Goal: Task Accomplishment & Management: Manage account settings

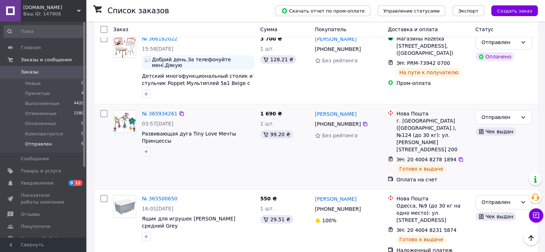
scroll to position [72, 0]
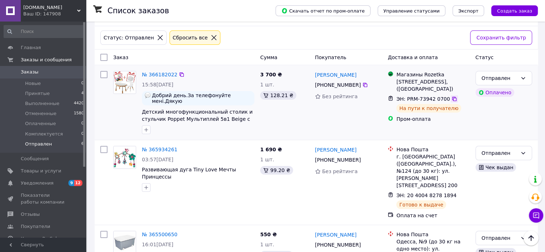
click at [452, 96] on icon at bounding box center [455, 99] width 6 height 6
click at [52, 96] on li "Принятые 4" at bounding box center [44, 94] width 88 height 10
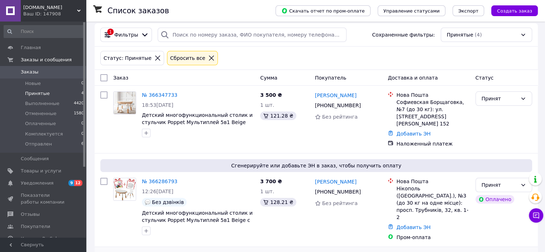
scroll to position [199, 0]
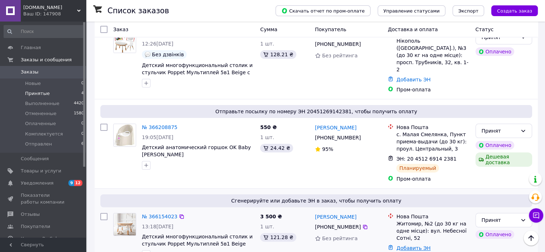
click at [408, 245] on link "Добавить ЭН" at bounding box center [414, 248] width 34 height 6
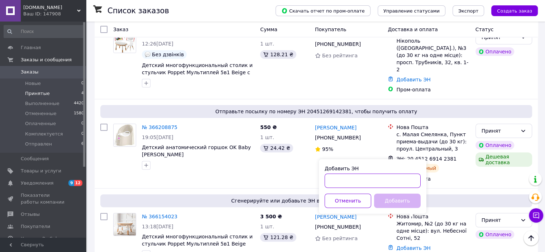
click at [347, 188] on div "Добавить ЭН Отменить Добавить" at bounding box center [373, 186] width 108 height 54
paste input "20400483067089"
type input "20400483067089"
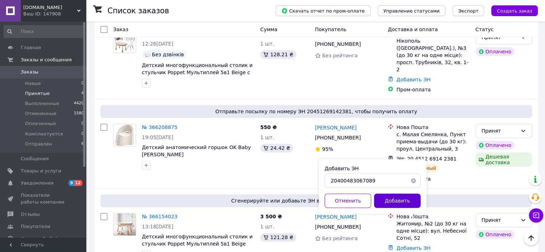
click at [382, 204] on button "Добавить" at bounding box center [397, 201] width 47 height 14
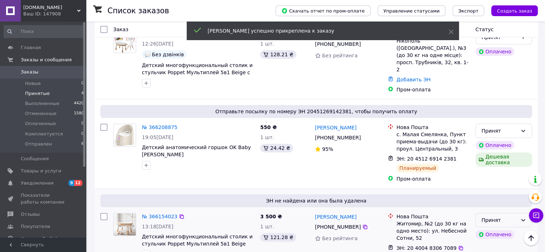
click at [515, 216] on div "Принят" at bounding box center [500, 220] width 36 height 8
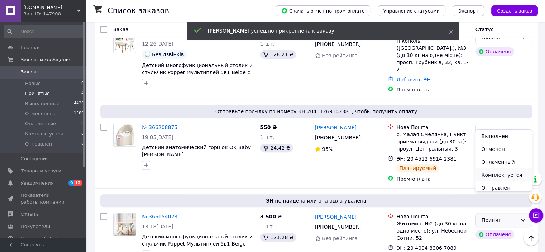
click at [496, 176] on li "Комплектуется" at bounding box center [504, 175] width 56 height 13
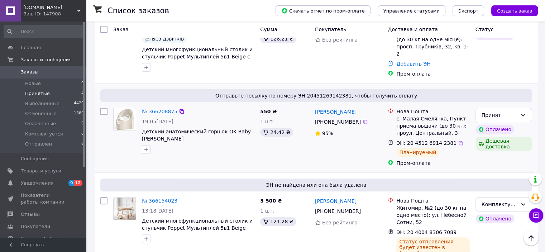
scroll to position [223, 0]
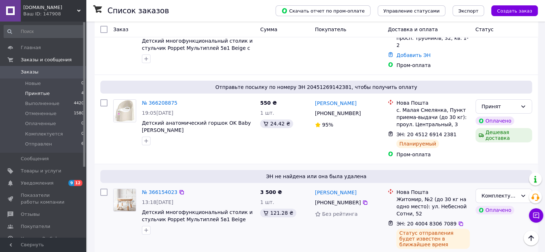
drag, startPoint x: 451, startPoint y: 202, endPoint x: 402, endPoint y: 199, distance: 49.9
click at [459, 222] on icon at bounding box center [461, 224] width 4 height 4
click at [458, 132] on icon at bounding box center [461, 135] width 6 height 6
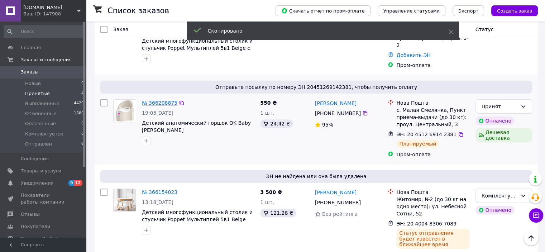
click at [160, 100] on link "№ 366208875" at bounding box center [159, 103] width 35 height 6
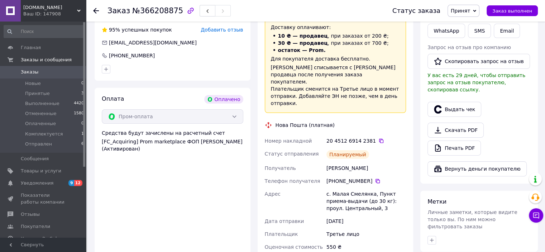
scroll to position [251, 0]
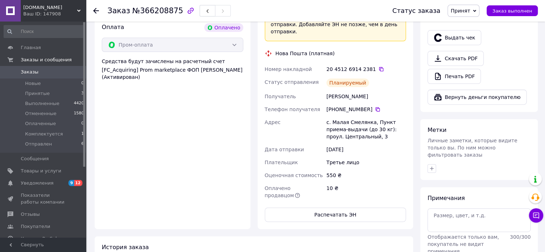
click at [466, 12] on span "Принят" at bounding box center [460, 11] width 19 height 6
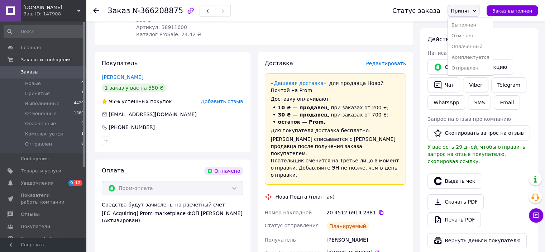
scroll to position [0, 0]
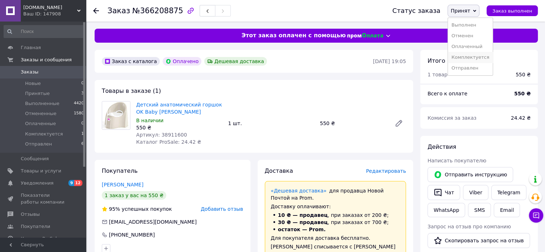
click at [475, 57] on li "Комплектуется" at bounding box center [470, 57] width 45 height 11
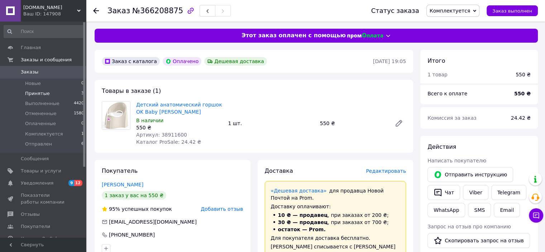
click at [43, 94] on span "Принятые" at bounding box center [37, 93] width 25 height 6
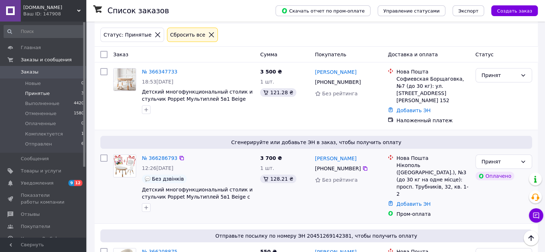
scroll to position [87, 0]
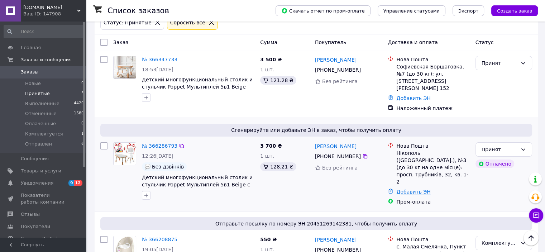
click at [407, 189] on link "Добавить ЭН" at bounding box center [414, 192] width 34 height 6
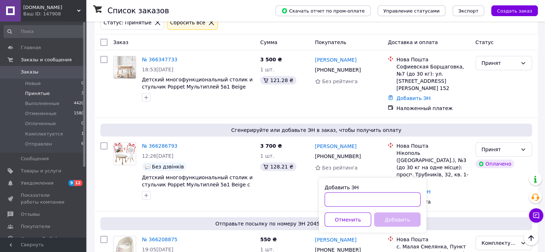
click at [380, 200] on input "Добавить ЭН" at bounding box center [373, 199] width 96 height 14
paste input "20400483067281"
type input "20400483067281"
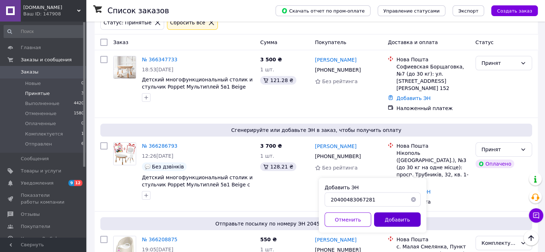
click at [384, 222] on button "Добавить" at bounding box center [397, 219] width 47 height 14
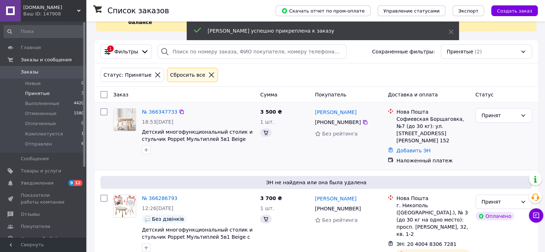
scroll to position [53, 0]
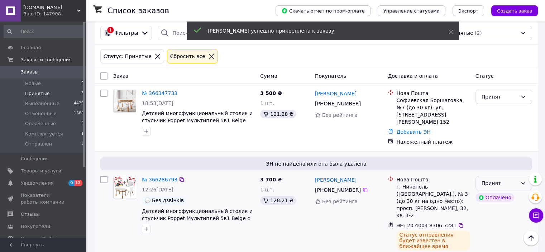
click at [512, 179] on div "Принят" at bounding box center [500, 183] width 36 height 8
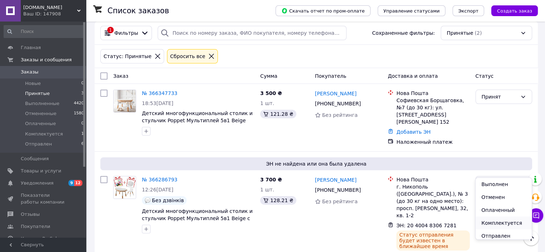
click at [489, 221] on li "Комплектуется" at bounding box center [504, 223] width 56 height 13
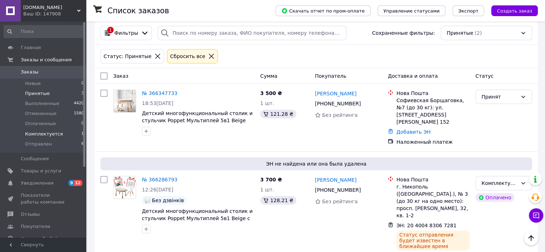
click at [39, 135] on span "Комплектуется" at bounding box center [44, 134] width 38 height 6
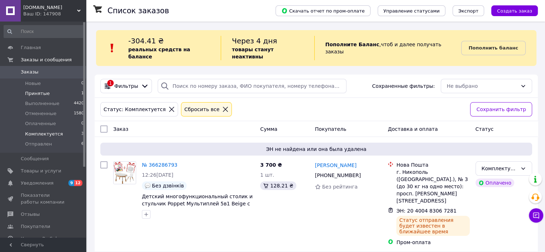
click at [36, 93] on span "Принятые" at bounding box center [37, 93] width 25 height 6
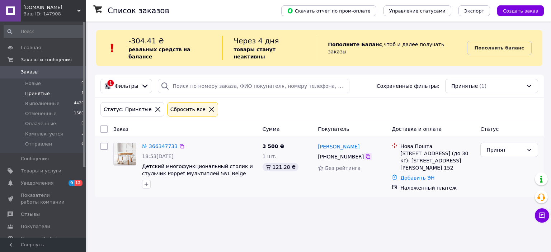
click at [366, 155] on icon at bounding box center [368, 157] width 4 height 4
click at [417, 175] on link "Добавить ЭН" at bounding box center [417, 178] width 34 height 6
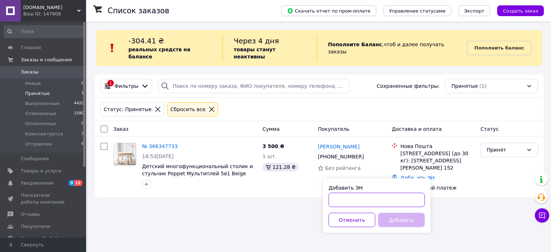
drag, startPoint x: 378, startPoint y: 194, endPoint x: 373, endPoint y: 196, distance: 5.0
click at [378, 196] on input "Добавить ЭН" at bounding box center [376, 200] width 96 height 14
paste input "20400483067700"
type input "20400483067700"
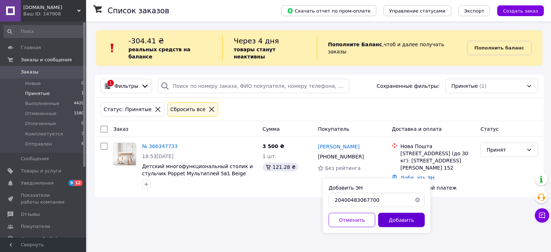
click at [394, 217] on button "Добавить" at bounding box center [401, 220] width 47 height 14
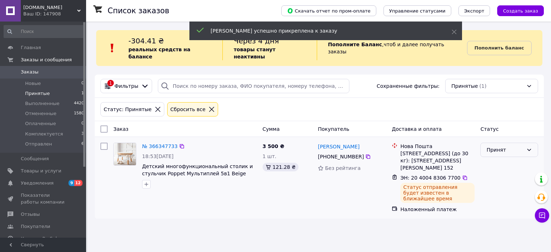
click at [500, 146] on div "Принят" at bounding box center [504, 150] width 37 height 8
click at [491, 193] on li "Комплектуется" at bounding box center [508, 196] width 57 height 13
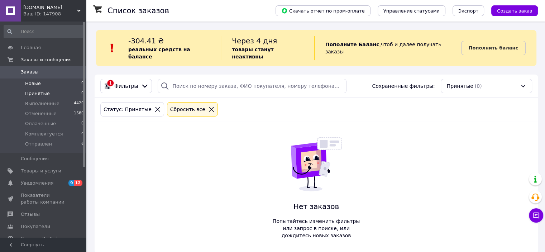
click at [43, 80] on li "Новые 0" at bounding box center [44, 84] width 88 height 10
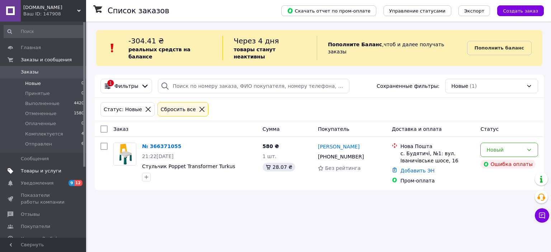
click at [47, 170] on span "Товары и услуги" at bounding box center [41, 171] width 41 height 6
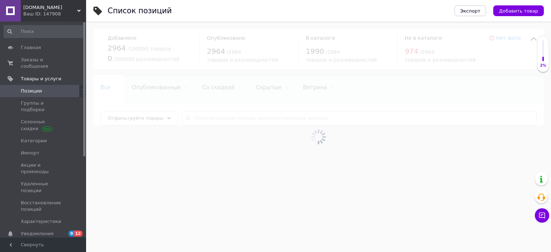
click at [208, 117] on div at bounding box center [318, 137] width 465 height 231
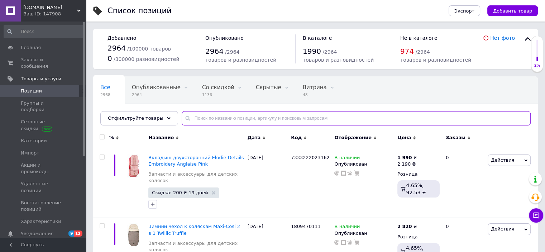
click at [212, 118] on input "text" at bounding box center [356, 118] width 349 height 14
paste input "Зимовий конверт із рукавицами twins silver biege"
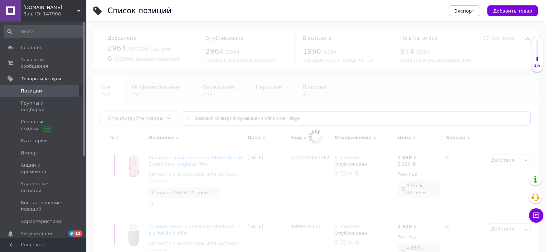
type input "Зимовий конверт із рукавицами twins silver biege"
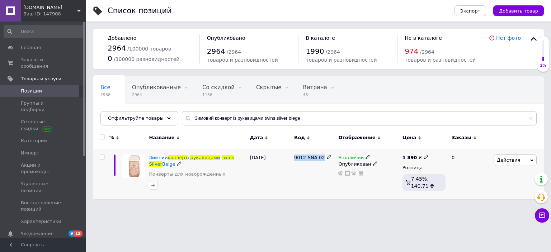
drag, startPoint x: 295, startPoint y: 158, endPoint x: 323, endPoint y: 158, distance: 28.0
click at [323, 158] on div "9012-SNA-02" at bounding box center [314, 158] width 41 height 6
copy span "9012-SNA-02"
click at [47, 88] on span "Позиции" at bounding box center [44, 91] width 46 height 6
click at [59, 60] on span "Заказы и сообщения" at bounding box center [44, 63] width 46 height 13
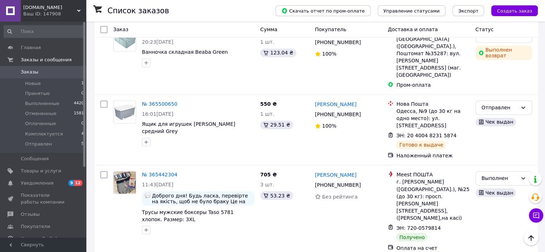
scroll to position [1255, 0]
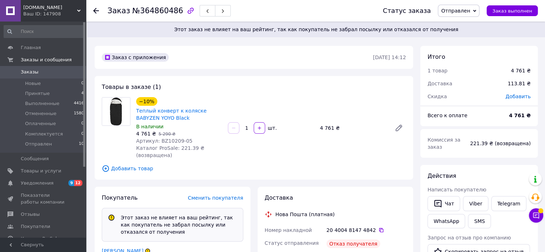
click at [463, 11] on span "Отправлен" at bounding box center [455, 11] width 29 height 6
click at [463, 48] on li "Отменен" at bounding box center [461, 46] width 45 height 11
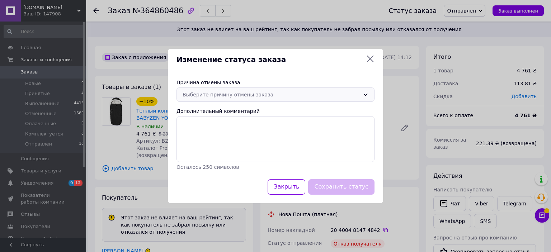
click at [264, 96] on div "Выберите причину отмены заказа" at bounding box center [271, 95] width 177 height 8
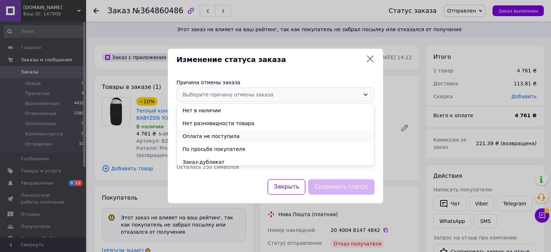
click at [219, 133] on li "Оплата не поступила" at bounding box center [275, 136] width 197 height 13
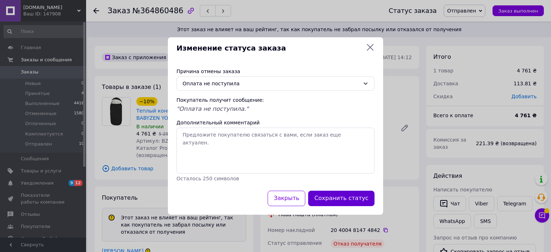
click at [337, 199] on button "Сохранить статус" at bounding box center [341, 198] width 66 height 15
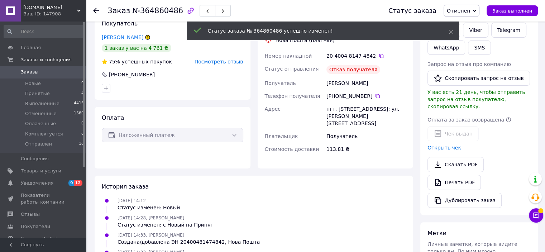
scroll to position [126, 0]
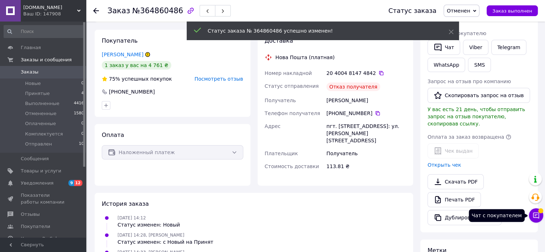
click at [540, 216] on button "Чат с покупателем" at bounding box center [536, 215] width 14 height 14
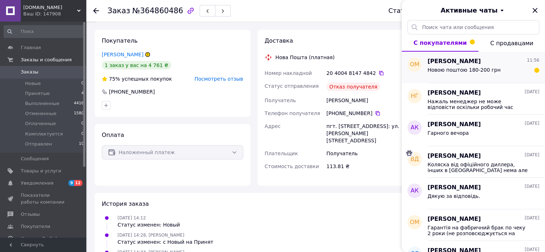
click at [475, 77] on div "Олена Метка 11:56 Новою поштою 180-200 грн" at bounding box center [487, 68] width 118 height 32
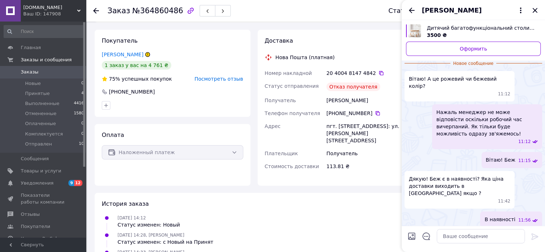
scroll to position [26, 0]
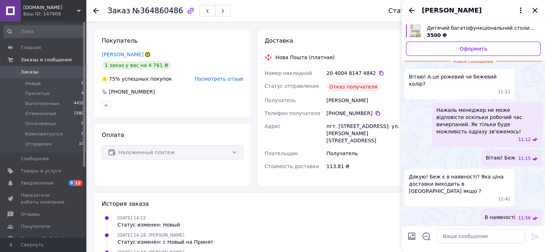
click at [534, 11] on icon "Закрыть" at bounding box center [535, 10] width 5 height 5
